Goal: Task Accomplishment & Management: Use online tool/utility

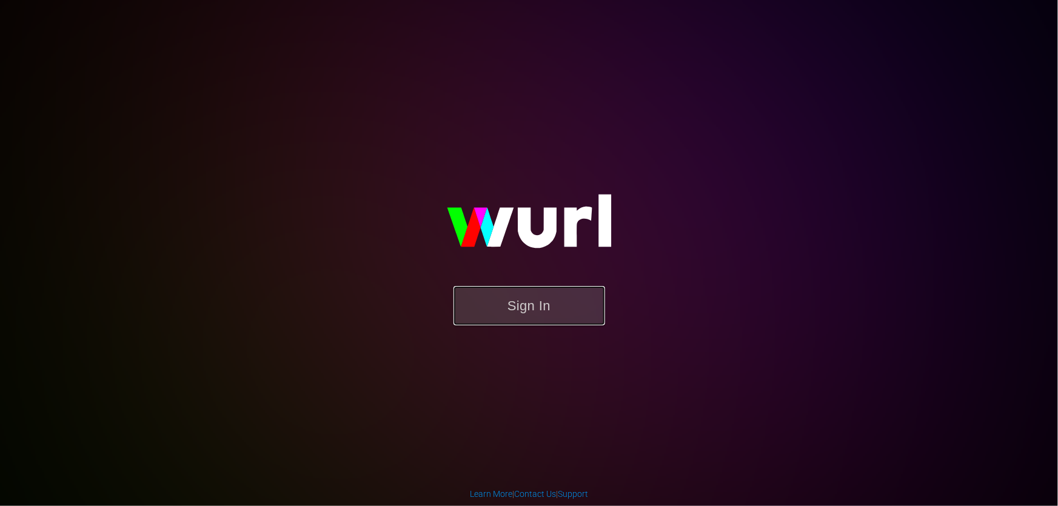
click at [543, 312] on button "Sign In" at bounding box center [529, 305] width 152 height 39
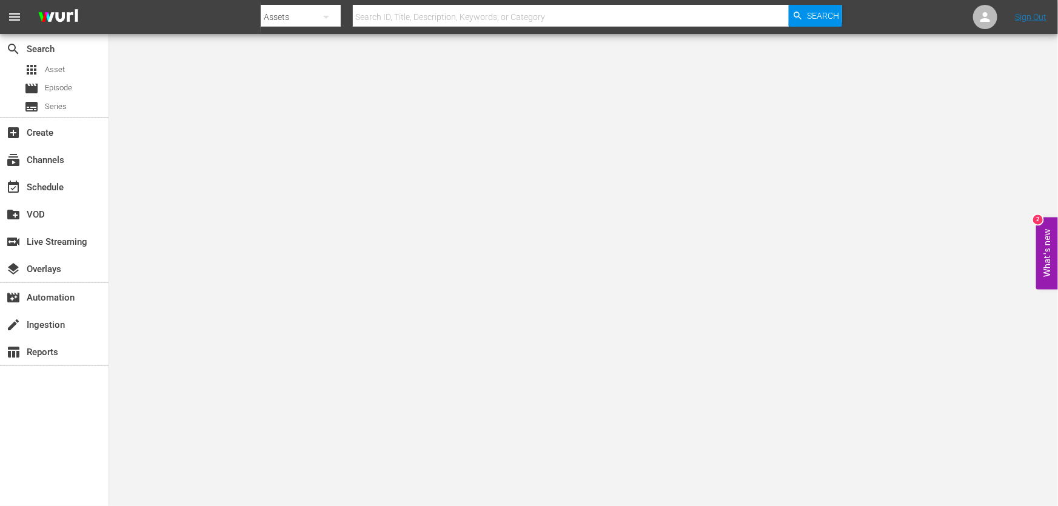
click at [48, 146] on div "subscriptions Channels" at bounding box center [54, 159] width 109 height 27
click at [62, 161] on div "subscriptions Channels" at bounding box center [34, 158] width 68 height 11
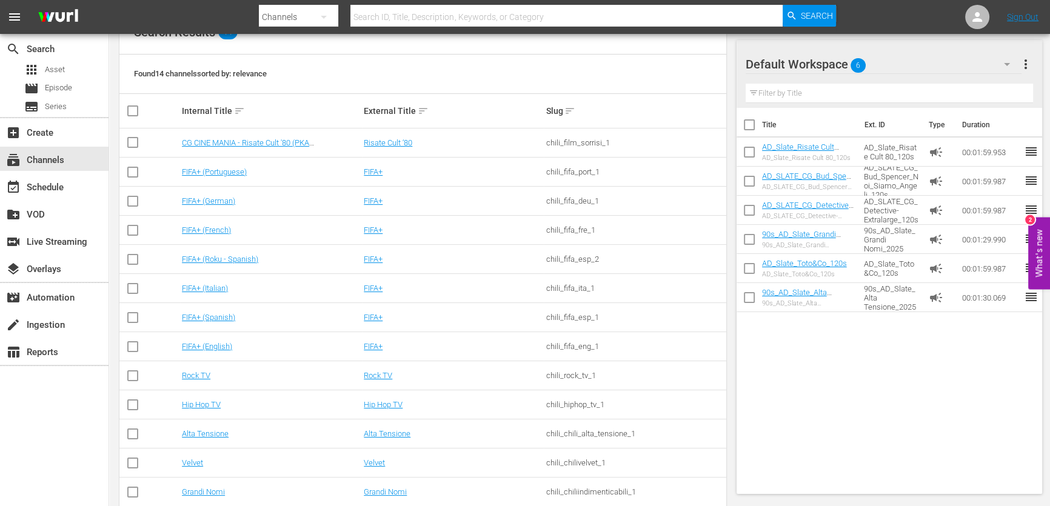
scroll to position [204, 0]
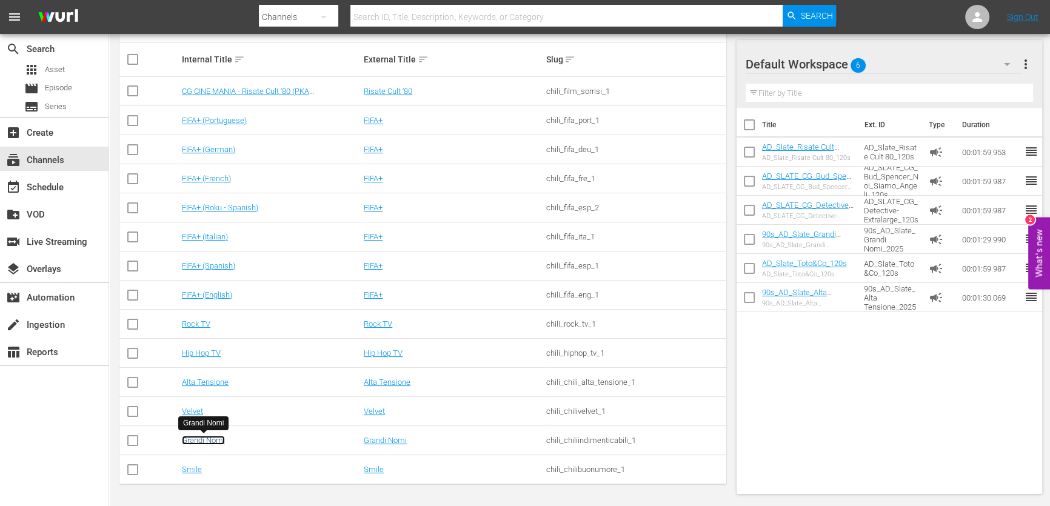
click at [220, 438] on link "Grandi Nomi" at bounding box center [203, 440] width 43 height 9
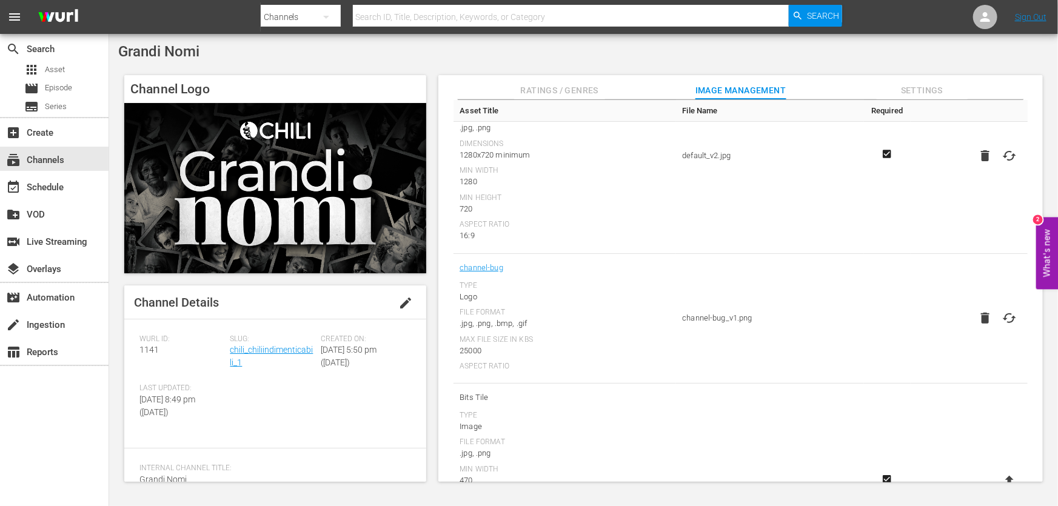
scroll to position [330, 0]
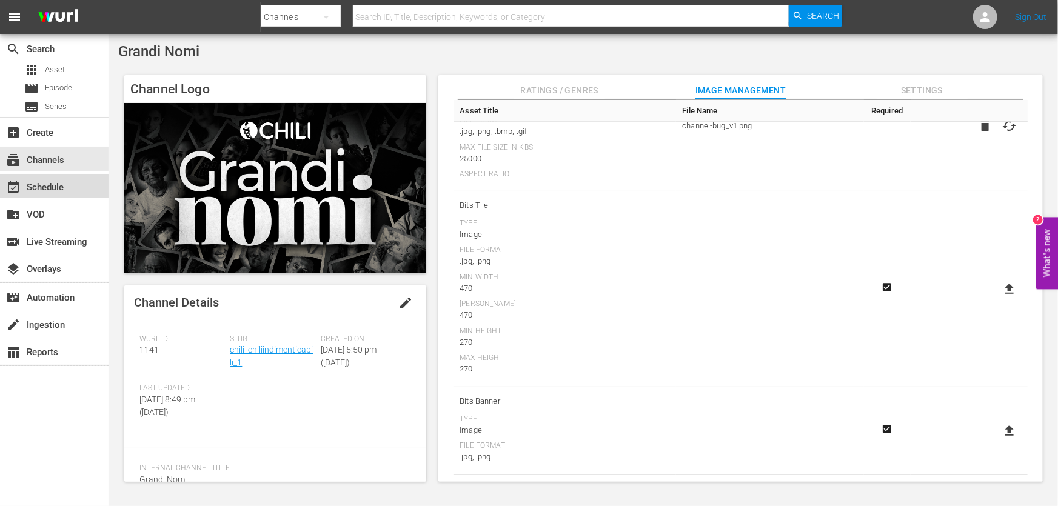
click at [44, 187] on div "event_available Schedule" at bounding box center [34, 185] width 68 height 11
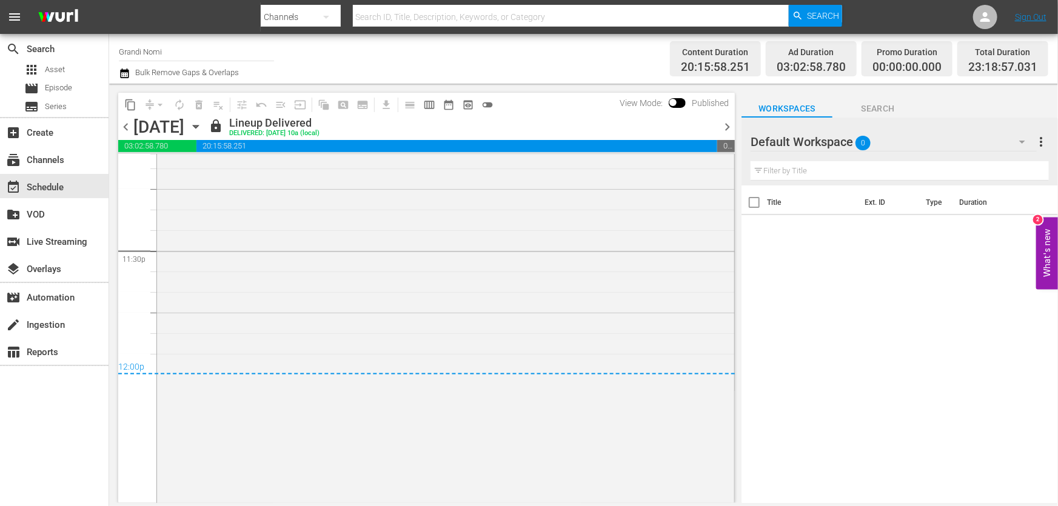
scroll to position [5726, 0]
click at [727, 120] on span "chevron_right" at bounding box center [727, 126] width 15 height 15
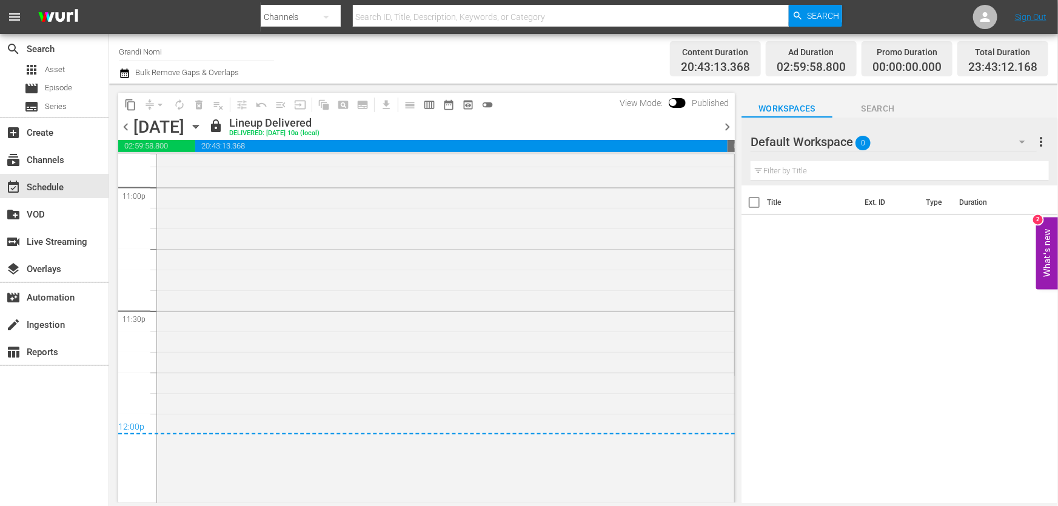
click at [729, 124] on span "chevron_right" at bounding box center [727, 126] width 15 height 15
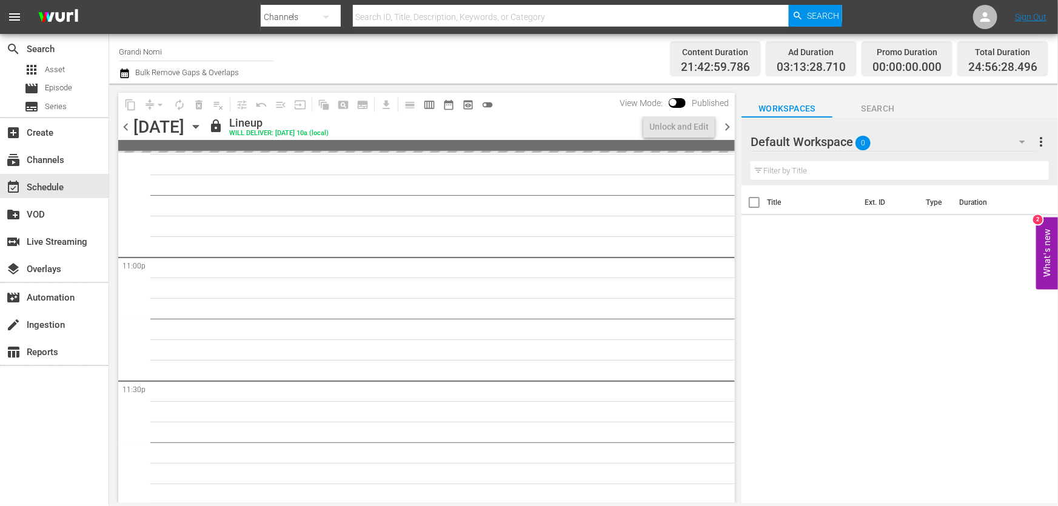
scroll to position [5586, 0]
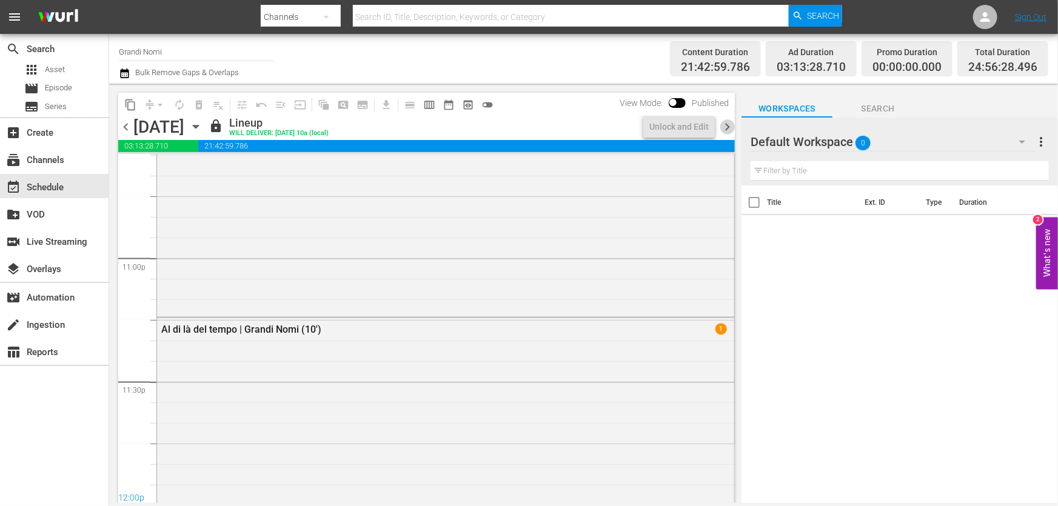
click at [729, 124] on span "chevron_right" at bounding box center [727, 126] width 15 height 15
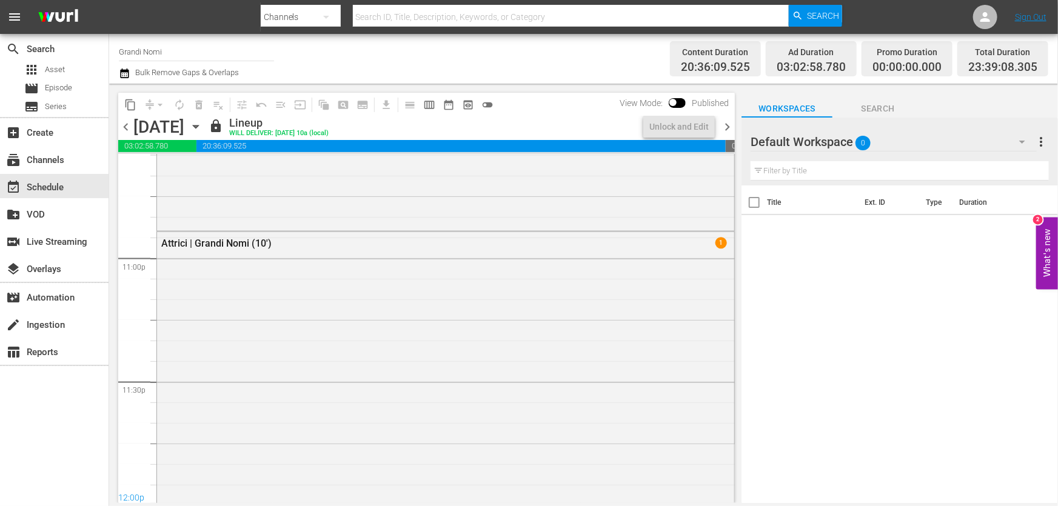
scroll to position [5544, 0]
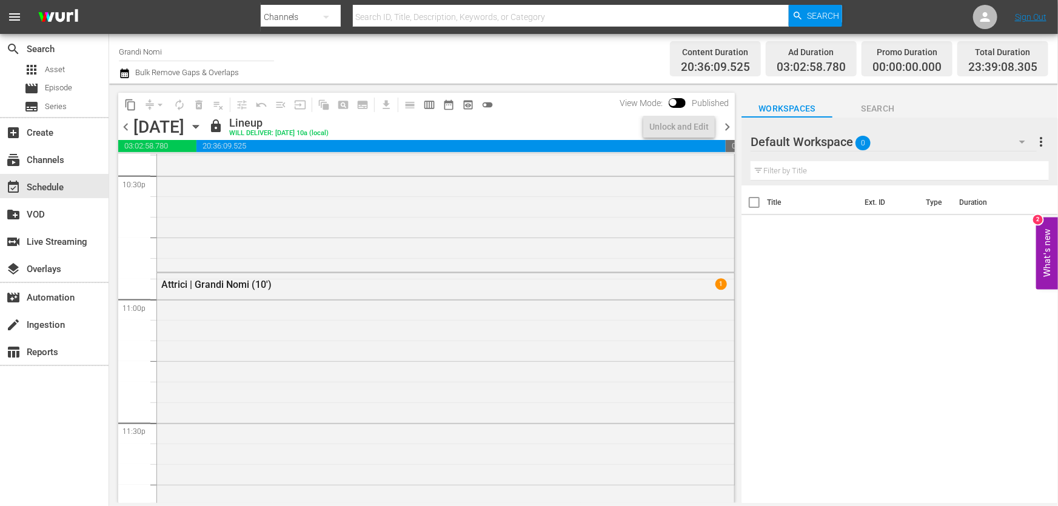
click at [729, 124] on span "chevron_right" at bounding box center [727, 126] width 15 height 15
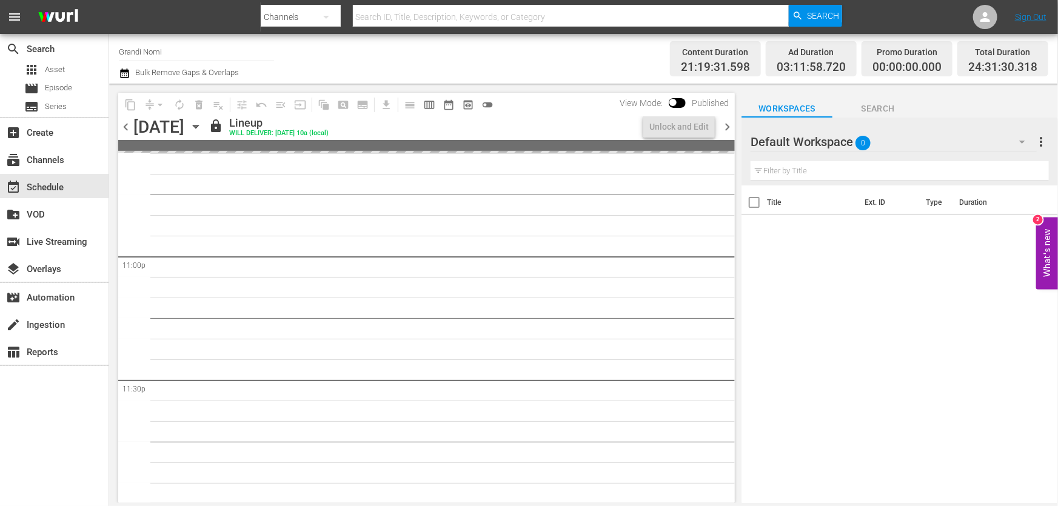
scroll to position [5544, 0]
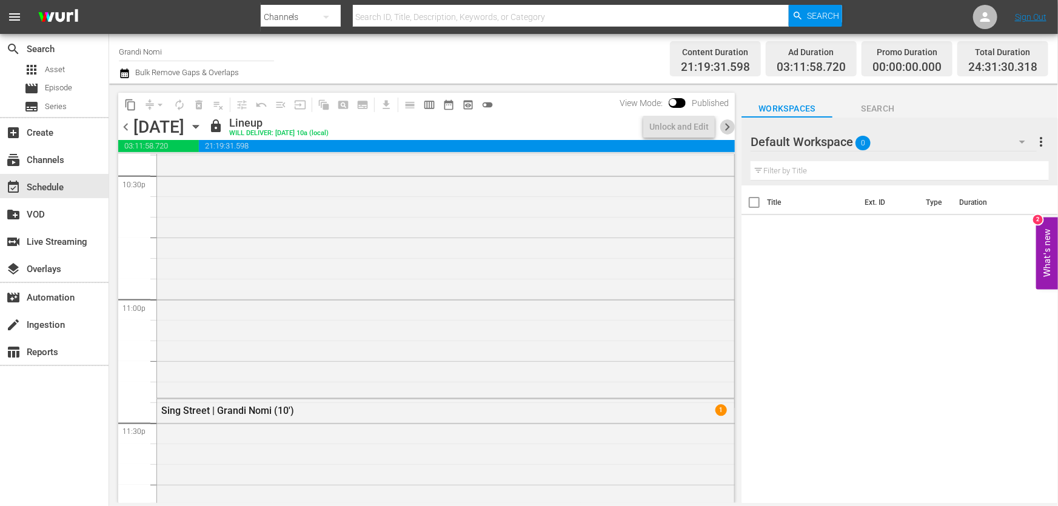
click at [729, 124] on span "chevron_right" at bounding box center [727, 126] width 15 height 15
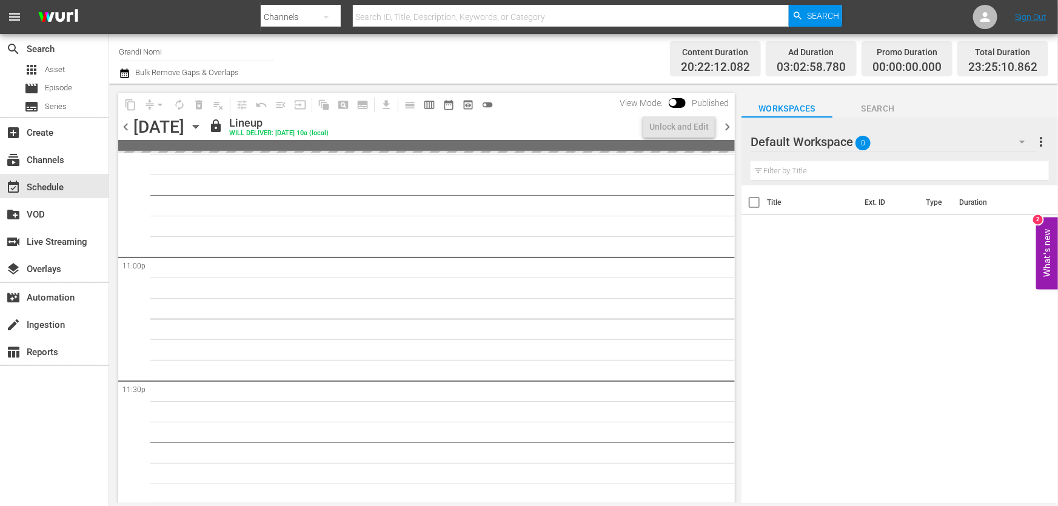
scroll to position [5586, 0]
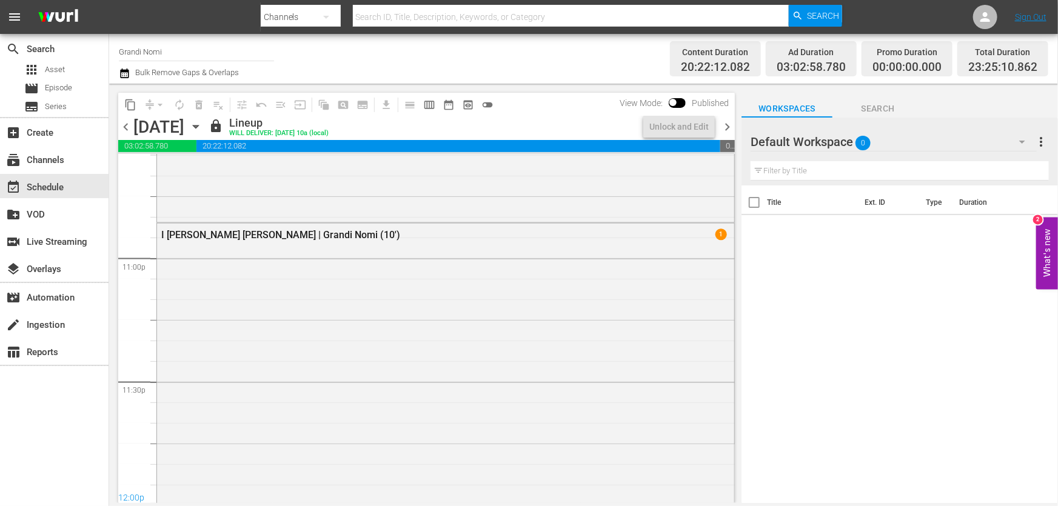
click at [729, 124] on span "chevron_right" at bounding box center [727, 126] width 15 height 15
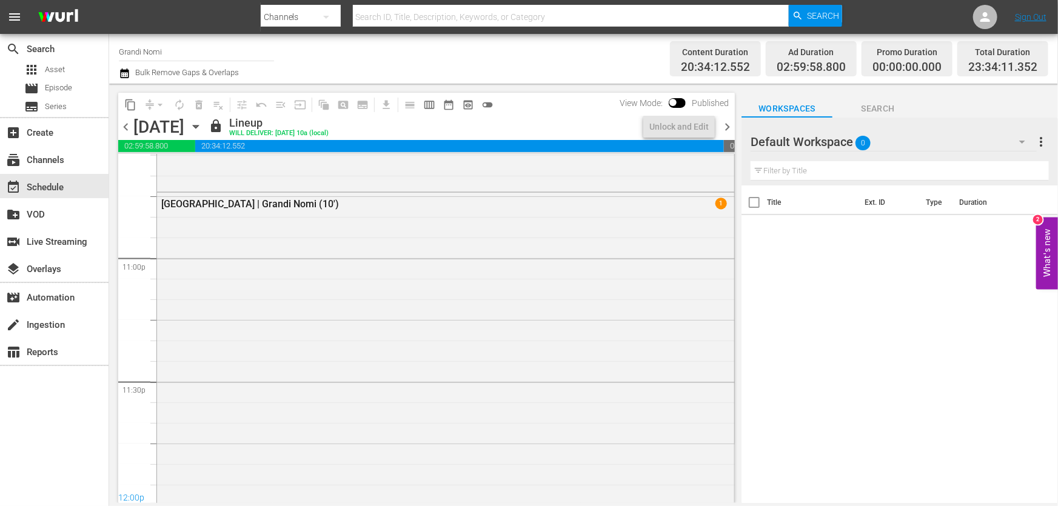
scroll to position [5544, 0]
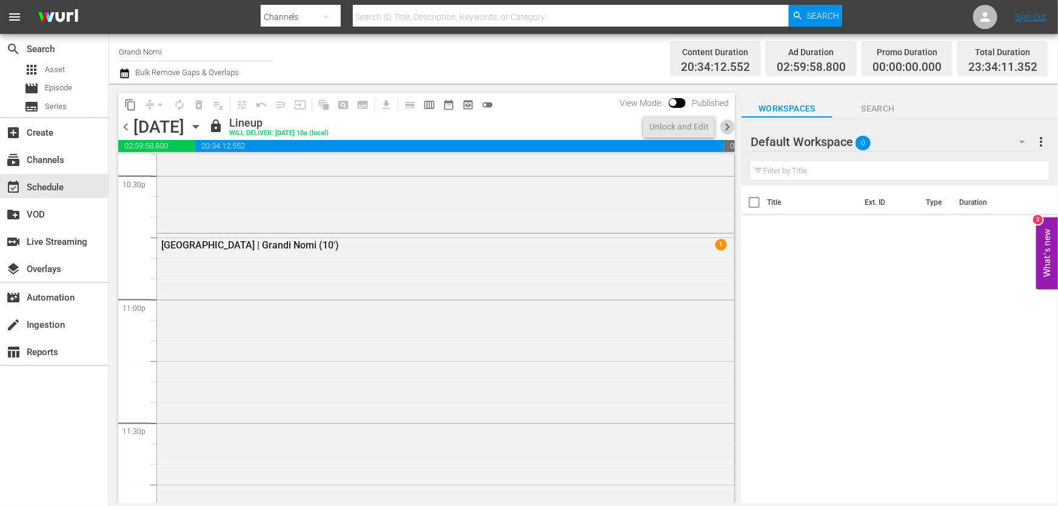
click at [729, 124] on span "chevron_right" at bounding box center [727, 126] width 15 height 15
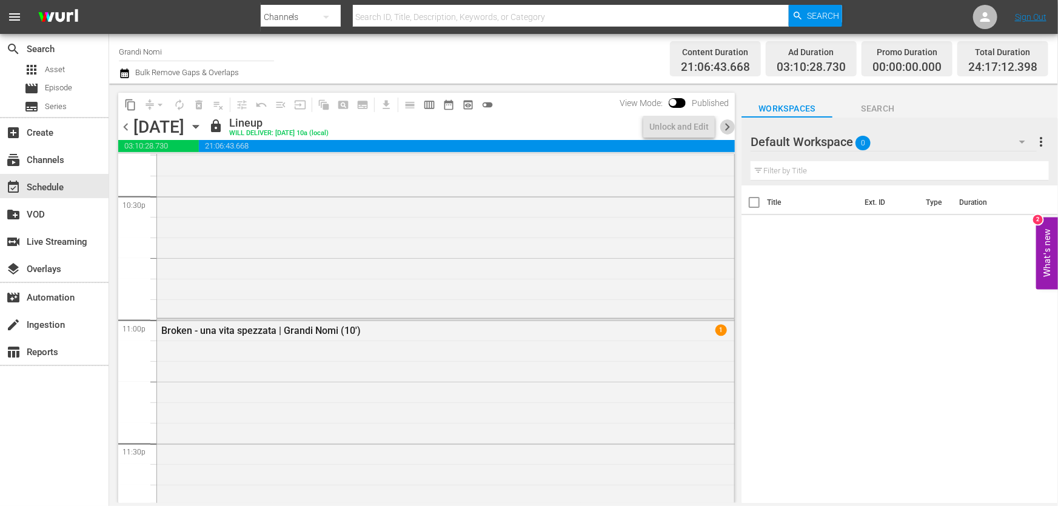
click at [729, 124] on span "chevron_right" at bounding box center [727, 126] width 15 height 15
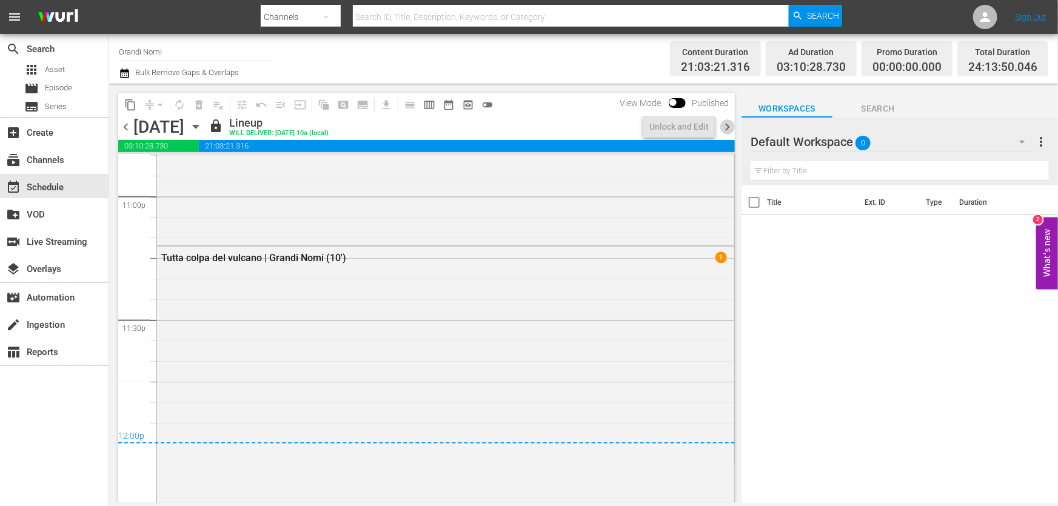
click at [729, 124] on span "chevron_right" at bounding box center [727, 126] width 15 height 15
